Goal: Information Seeking & Learning: Learn about a topic

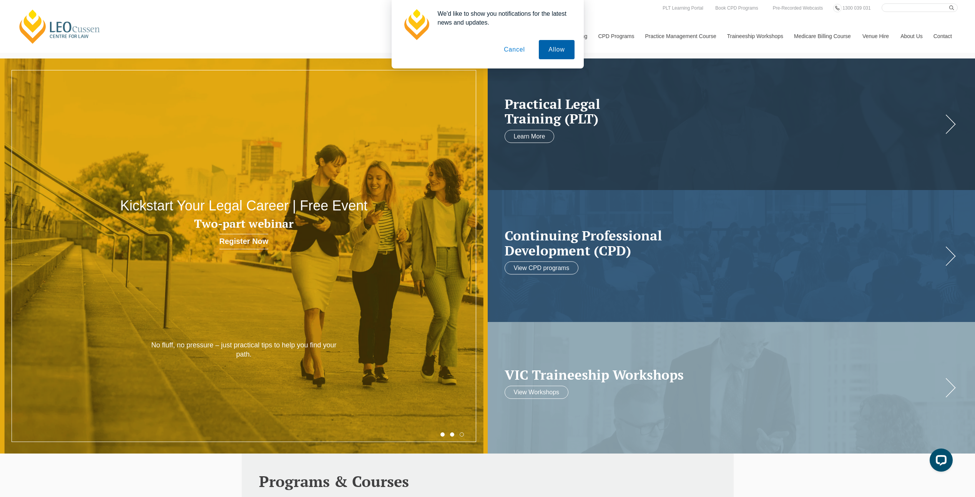
click at [550, 48] on button "Allow" at bounding box center [556, 49] width 35 height 19
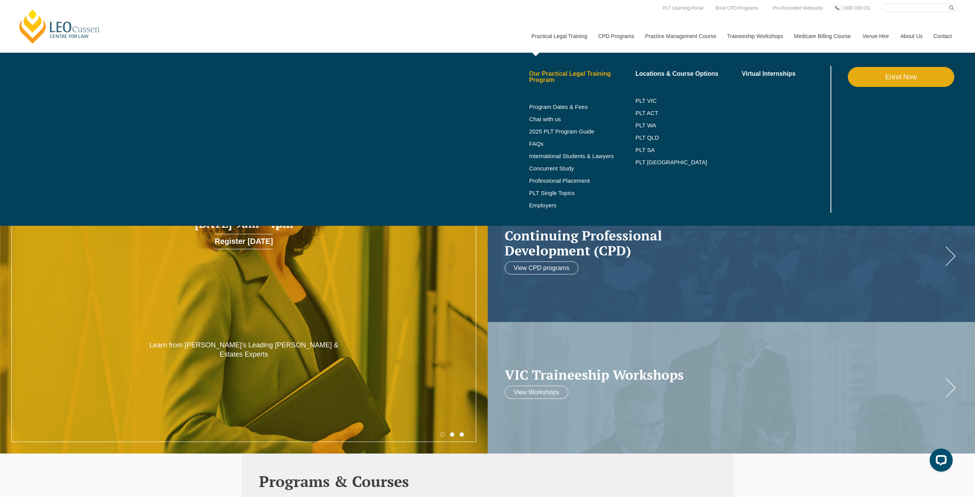
click at [545, 76] on link "Our Practical Legal Training Program" at bounding box center [582, 77] width 106 height 12
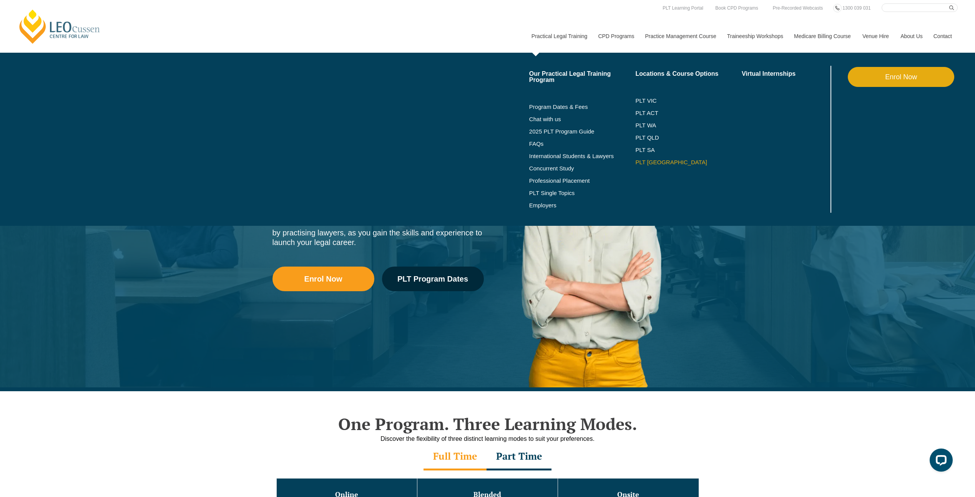
click at [638, 161] on link "PLT [GEOGRAPHIC_DATA]" at bounding box center [688, 162] width 106 height 6
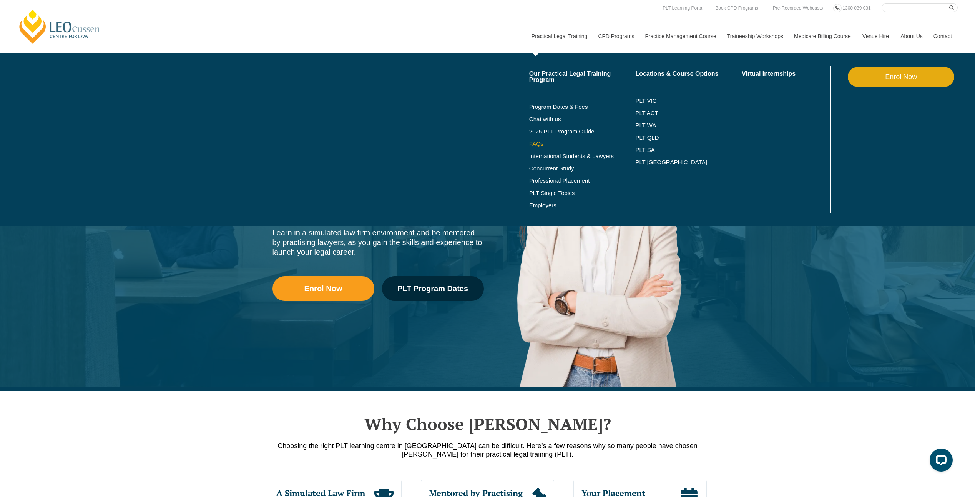
click at [540, 141] on link "FAQs" at bounding box center [582, 144] width 106 height 6
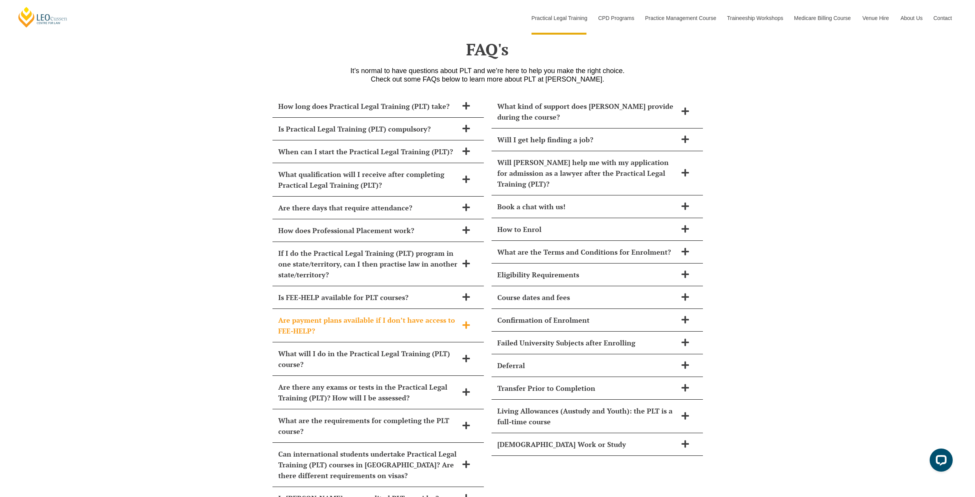
scroll to position [3273, 0]
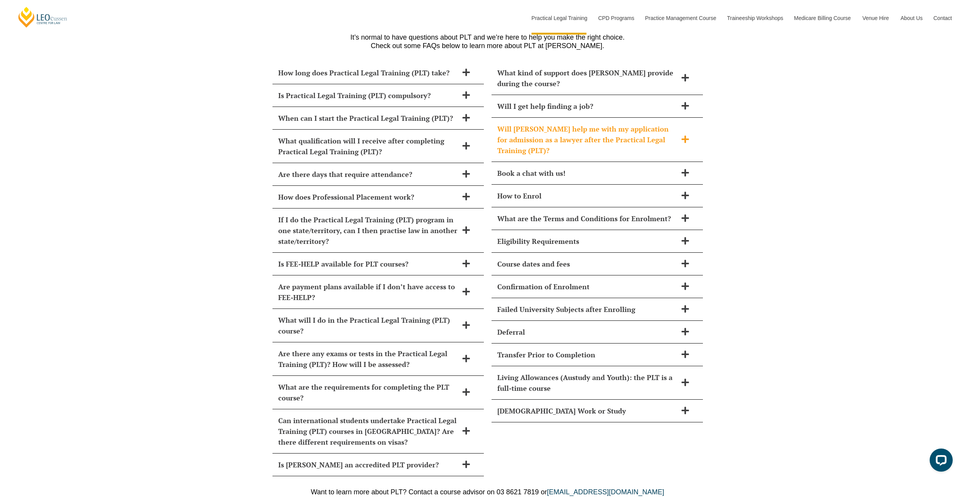
click at [683, 135] on icon at bounding box center [685, 139] width 8 height 8
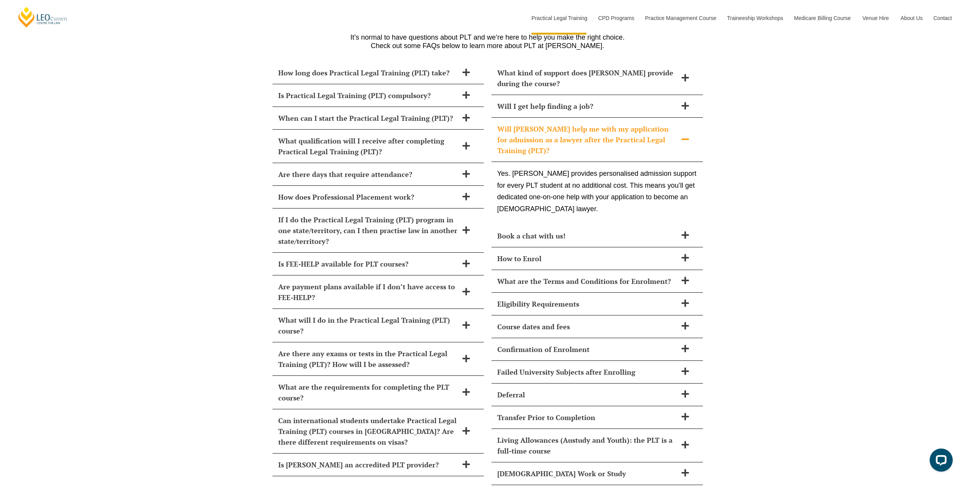
click at [683, 135] on icon at bounding box center [685, 139] width 8 height 8
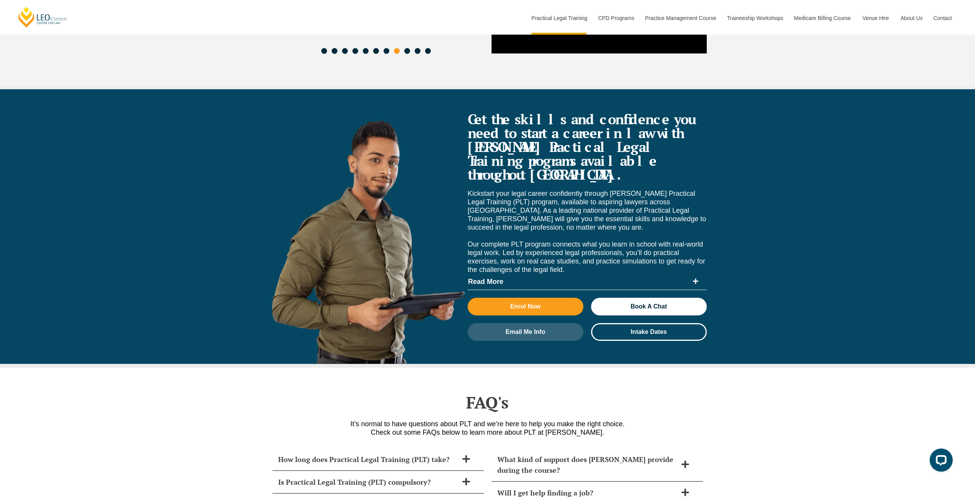
scroll to position [2773, 0]
